Goal: Information Seeking & Learning: Find specific fact

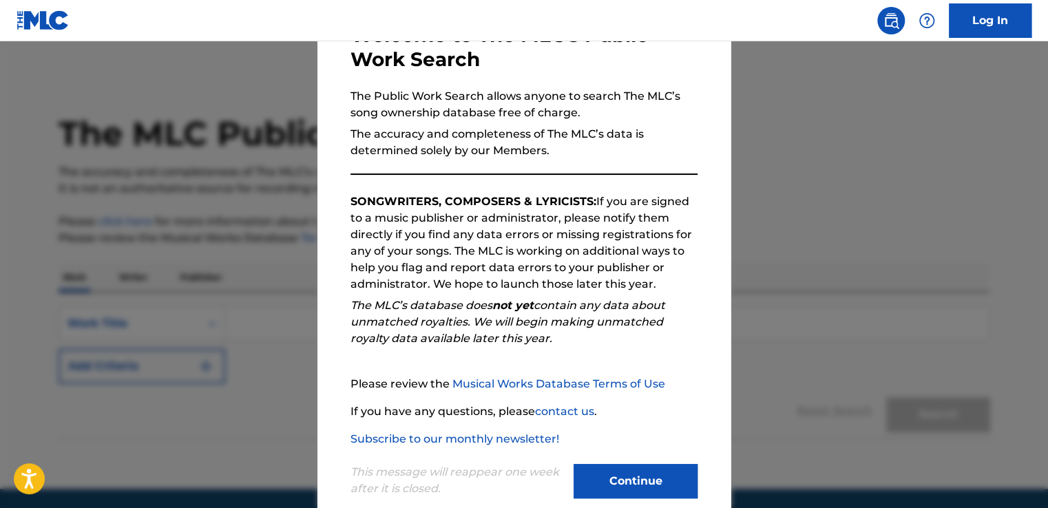
scroll to position [121, 0]
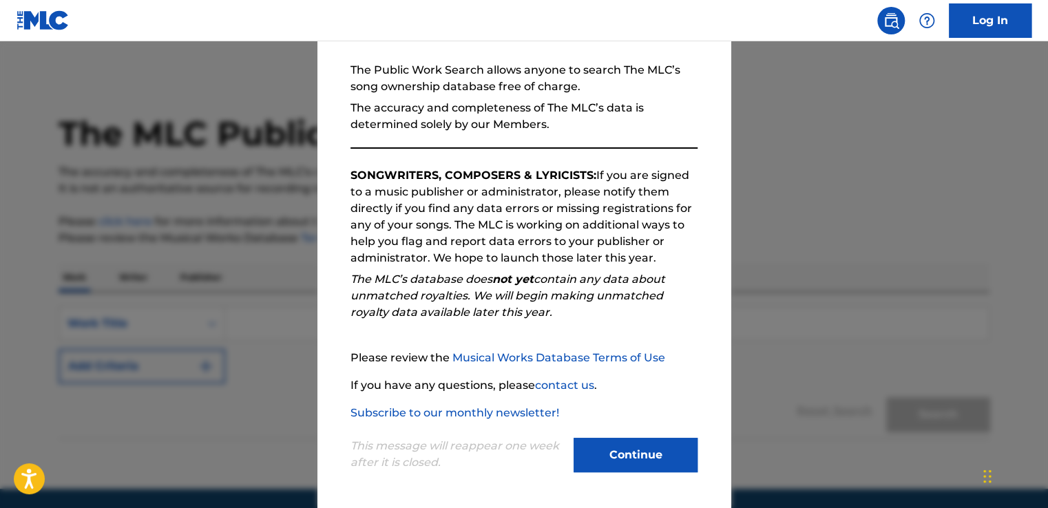
drag, startPoint x: 636, startPoint y: 463, endPoint x: 615, endPoint y: 462, distance: 20.7
click at [636, 463] on button "Continue" at bounding box center [635, 455] width 124 height 34
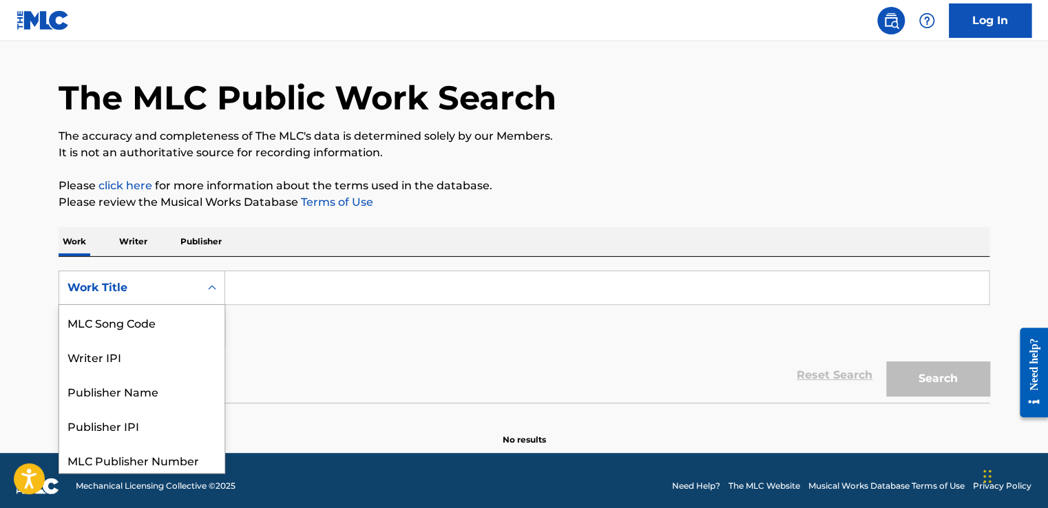
scroll to position [39, 0]
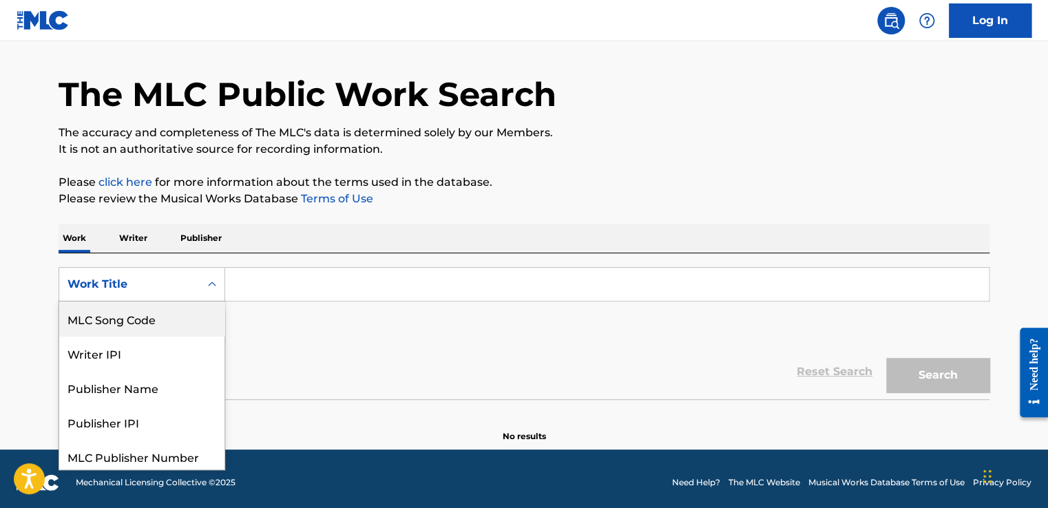
click at [145, 301] on div "8 results available. Use Up and Down to choose options, press Enter to select t…" at bounding box center [142, 284] width 167 height 34
click at [145, 315] on div "MLC Song Code" at bounding box center [141, 318] width 165 height 34
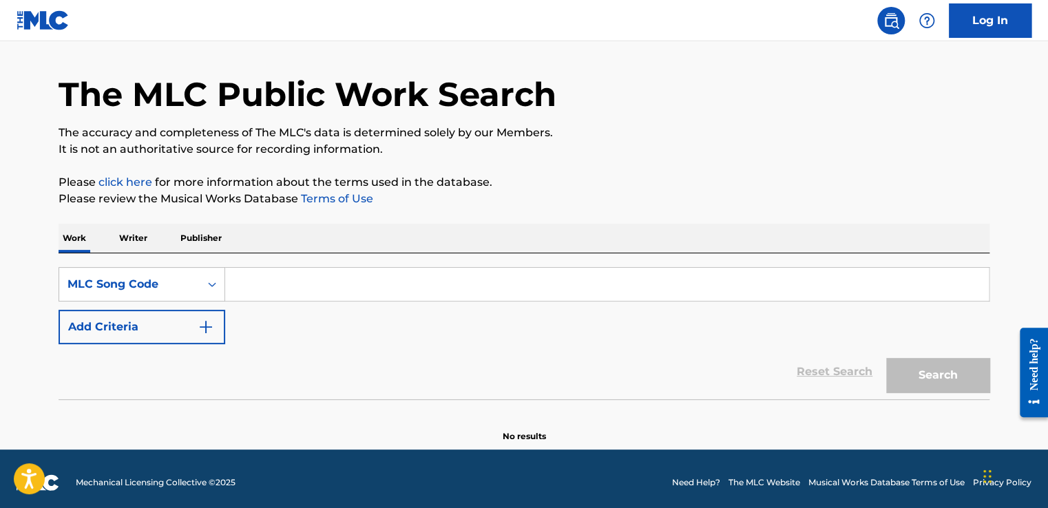
click at [257, 271] on input "Search Form" at bounding box center [606, 284] width 763 height 33
paste input "NG570I"
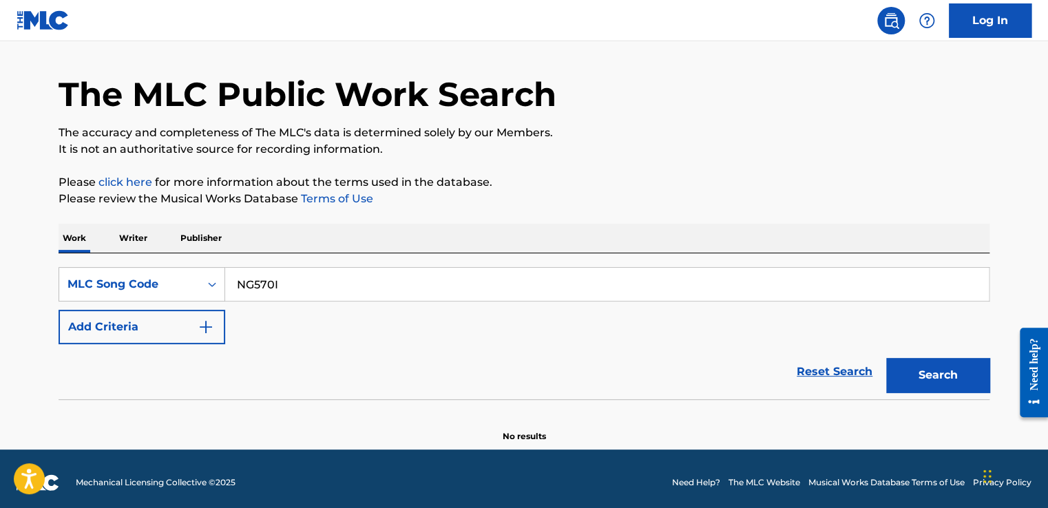
type input "NG570I"
click at [926, 370] on button "Search" at bounding box center [937, 375] width 103 height 34
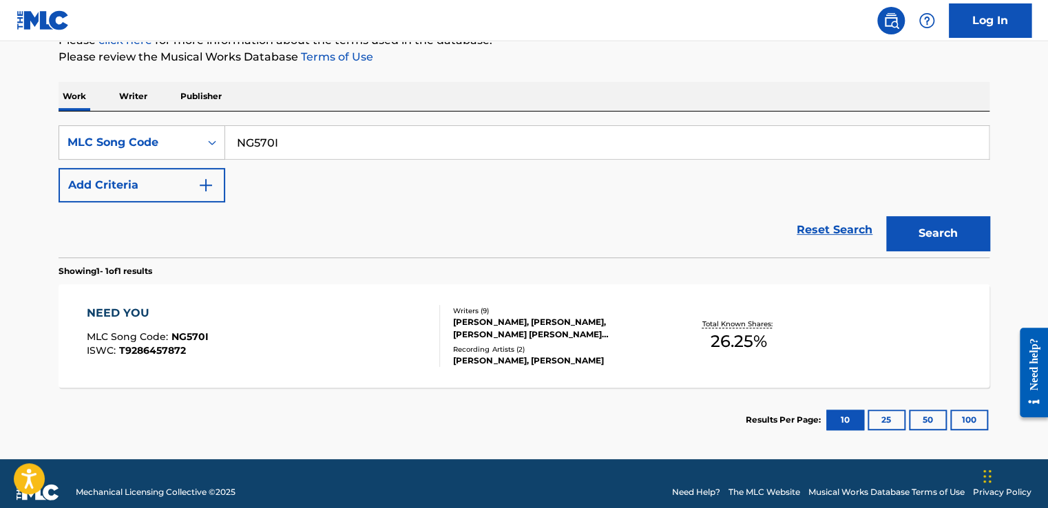
scroll to position [198, 0]
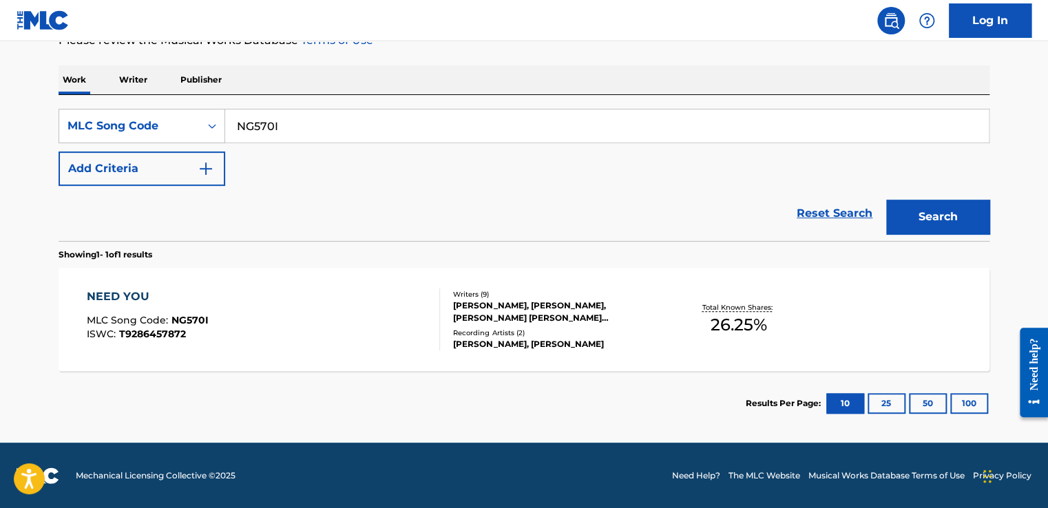
click at [544, 309] on div "[PERSON_NAME], [PERSON_NAME], [PERSON_NAME] [PERSON_NAME] [PERSON_NAME], [PERSO…" at bounding box center [557, 311] width 208 height 25
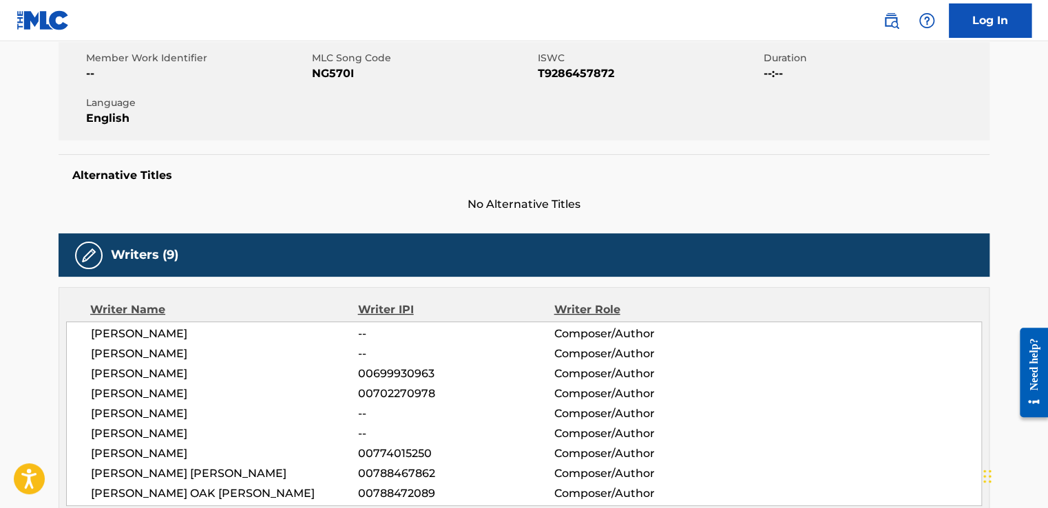
scroll to position [275, 0]
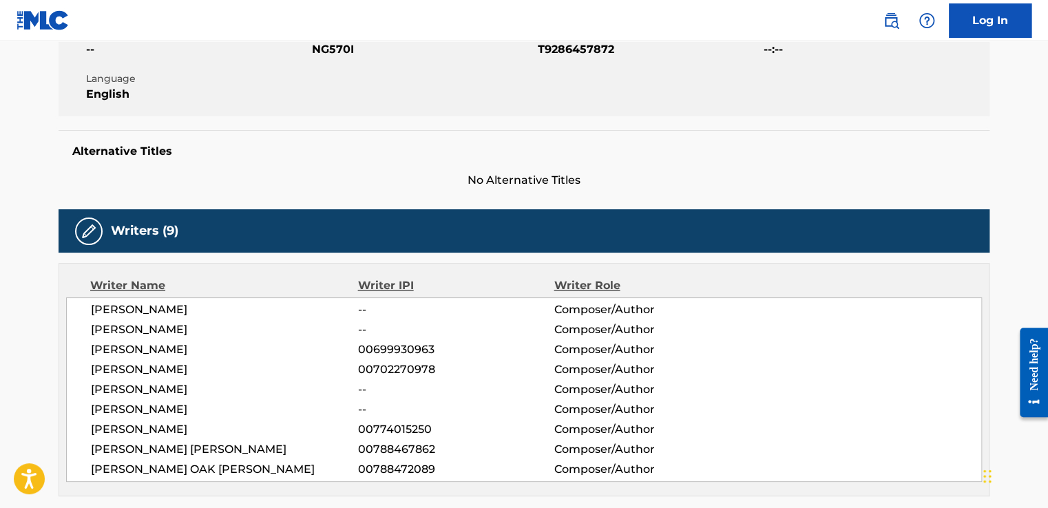
click at [178, 309] on span "[PERSON_NAME]" at bounding box center [224, 309] width 267 height 17
drag, startPoint x: 178, startPoint y: 309, endPoint x: 158, endPoint y: 310, distance: 19.3
click at [158, 310] on span "[PERSON_NAME]" at bounding box center [224, 309] width 267 height 17
copy span "[PERSON_NAME]"
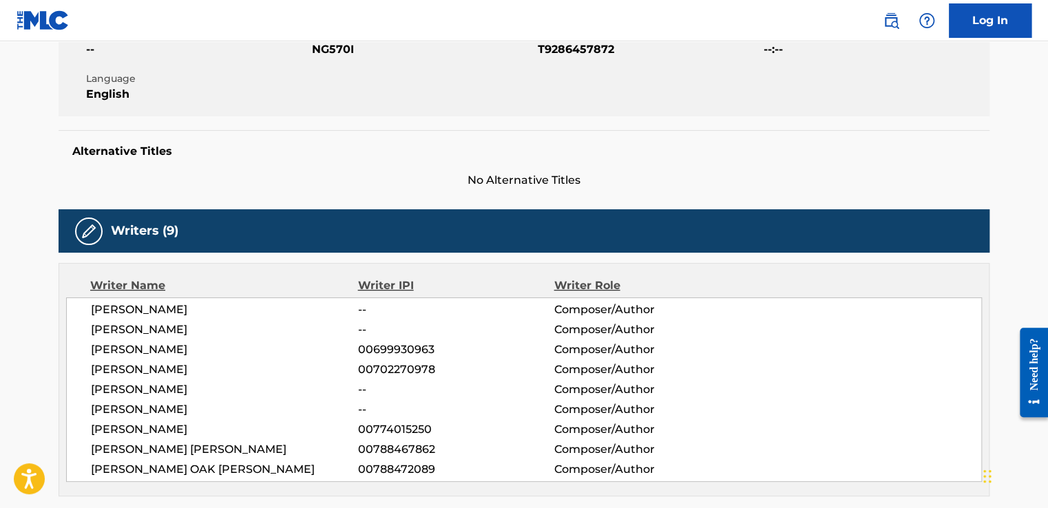
click at [173, 410] on span "[PERSON_NAME]" at bounding box center [224, 409] width 267 height 17
drag, startPoint x: 173, startPoint y: 410, endPoint x: 162, endPoint y: 411, distance: 11.0
click at [163, 411] on span "[PERSON_NAME]" at bounding box center [224, 409] width 267 height 17
copy span "[PERSON_NAME]"
